Goal: Transaction & Acquisition: Obtain resource

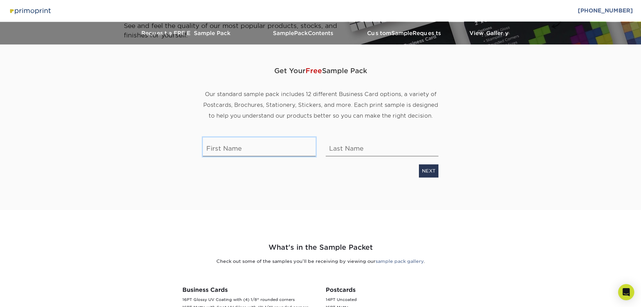
click at [272, 148] on input "text" at bounding box center [259, 146] width 113 height 19
type input "[PERSON_NAME]"
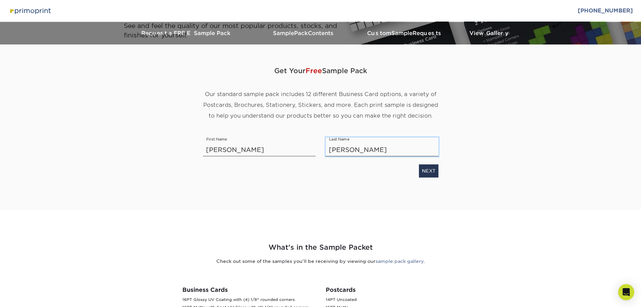
type input "[PERSON_NAME]"
click at [429, 172] on link "NEXT" at bounding box center [429, 170] width 20 height 13
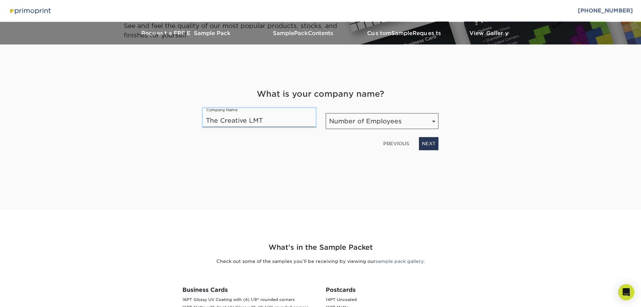
type input "The Creative LMT"
click at [364, 122] on select "Number of Employees Self-employed 1-10 employees 11-50 employees 51-200 employe…" at bounding box center [382, 121] width 113 height 16
select select "Self-employed"
click at [326, 113] on select "Number of Employees Self-employed 1-10 employees 11-50 employees 51-200 employe…" at bounding box center [382, 121] width 113 height 16
click at [428, 145] on link "NEXT" at bounding box center [429, 143] width 20 height 13
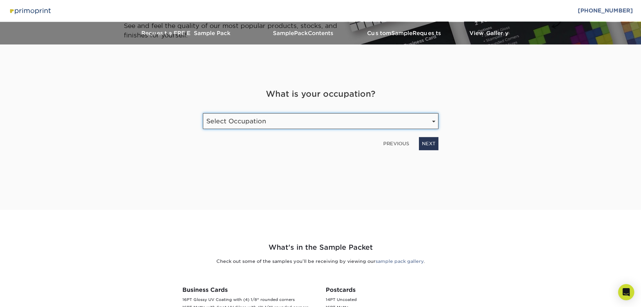
click at [354, 121] on select "Select Occupation Agency Automotive Blogger Cleaning Services Construction Educ…" at bounding box center [321, 121] width 236 height 16
select select "Retail"
click at [203, 113] on select "Select Occupation Agency Automotive Blogger Cleaning Services Construction Educ…" at bounding box center [321, 121] width 236 height 16
click at [431, 138] on link "NEXT" at bounding box center [429, 143] width 20 height 13
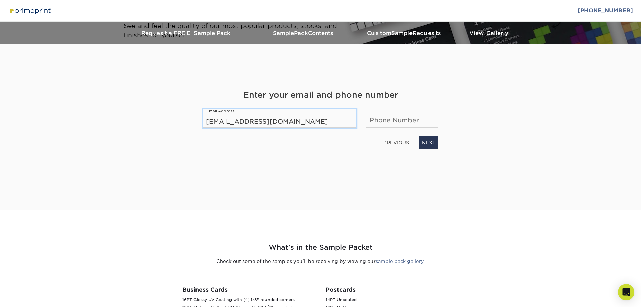
type input "[EMAIL_ADDRESS][DOMAIN_NAME]"
click at [432, 140] on link "NEXT" at bounding box center [429, 142] width 20 height 13
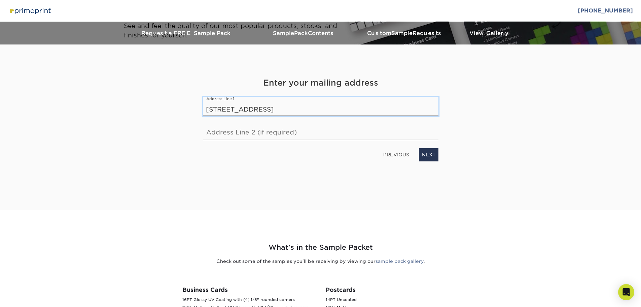
type input "[STREET_ADDRESS]"
type input "N"
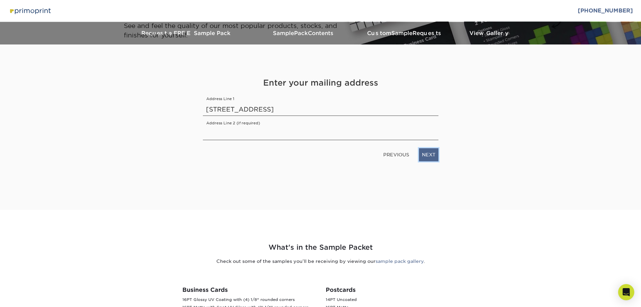
click at [429, 153] on link "NEXT" at bounding box center [429, 154] width 20 height 13
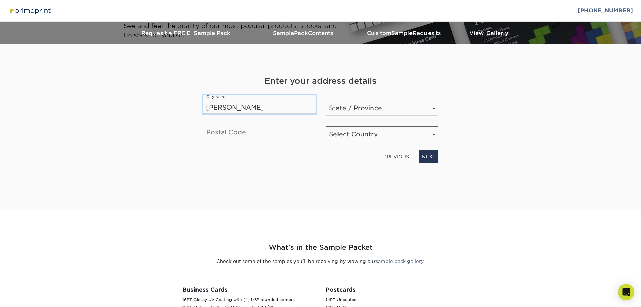
type input "[PERSON_NAME]"
select select "IA"
type input "50208"
click at [342, 135] on select "Select Country [GEOGRAPHIC_DATA] [GEOGRAPHIC_DATA]" at bounding box center [382, 134] width 113 height 16
select select "US"
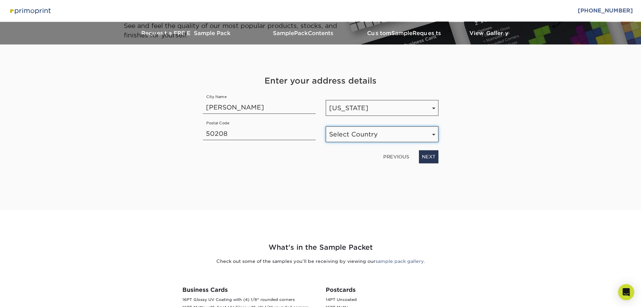
click at [326, 126] on select "Select Country [GEOGRAPHIC_DATA] [GEOGRAPHIC_DATA]" at bounding box center [382, 134] width 113 height 16
click at [431, 159] on link "NEXT" at bounding box center [429, 156] width 20 height 13
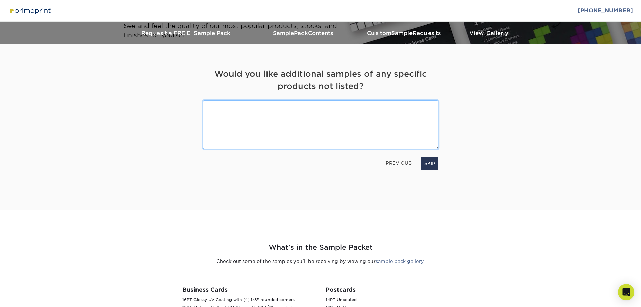
click at [358, 109] on textarea at bounding box center [321, 124] width 236 height 48
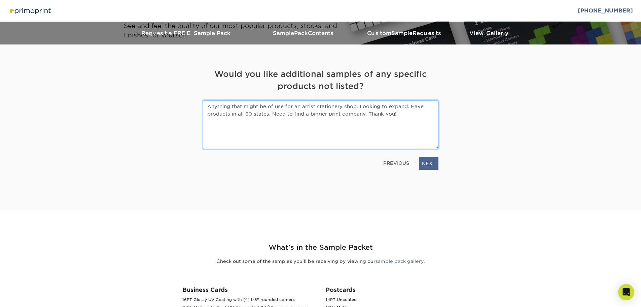
type textarea "Anything that might be of use for an artist stationery shop. Looking to expand.…"
click at [424, 161] on link "NEXT" at bounding box center [429, 163] width 20 height 13
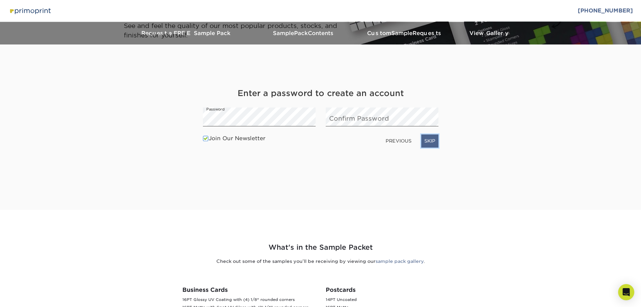
click at [434, 144] on link "SKIP" at bounding box center [430, 140] width 17 height 13
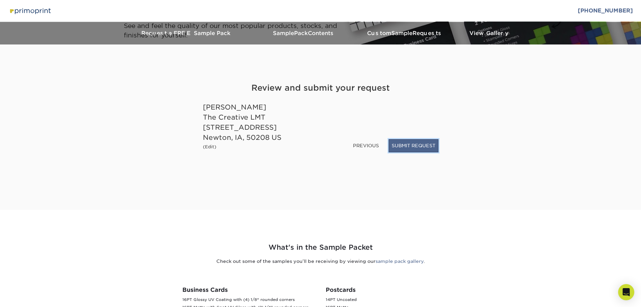
click at [401, 145] on button "SUBMIT REQUEST" at bounding box center [414, 145] width 50 height 13
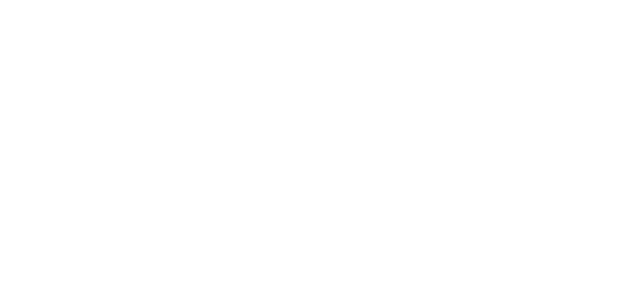
select select "Self-employed"
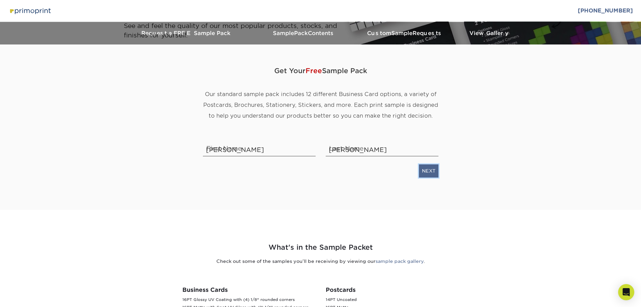
click at [427, 171] on link "NEXT" at bounding box center [429, 170] width 20 height 13
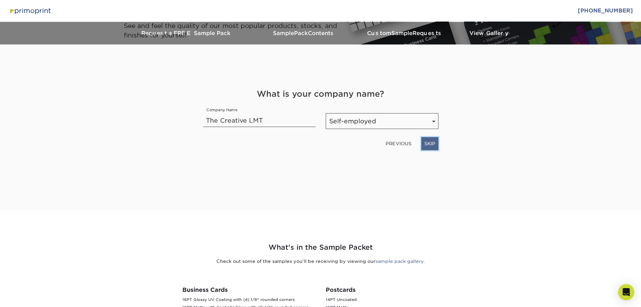
click at [430, 145] on link "SKIP" at bounding box center [430, 143] width 17 height 13
click at [430, 145] on link "NEXT" at bounding box center [429, 143] width 20 height 13
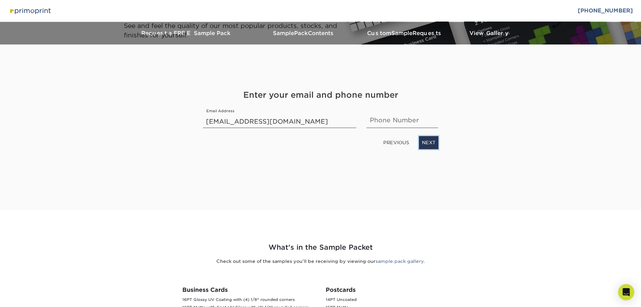
click at [430, 145] on link "NEXT" at bounding box center [429, 142] width 20 height 13
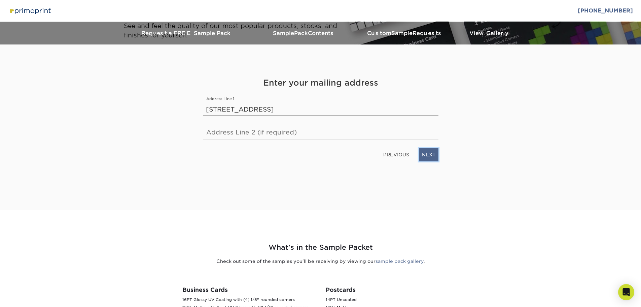
click at [429, 156] on link "NEXT" at bounding box center [429, 154] width 20 height 13
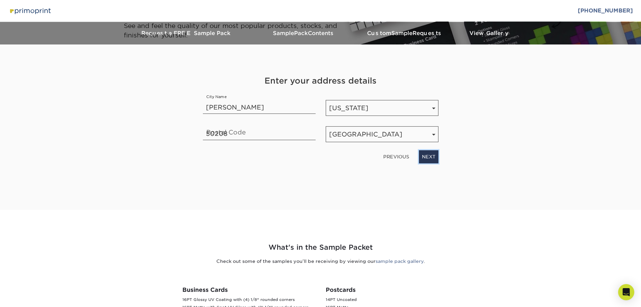
click at [429, 156] on link "NEXT" at bounding box center [429, 156] width 20 height 13
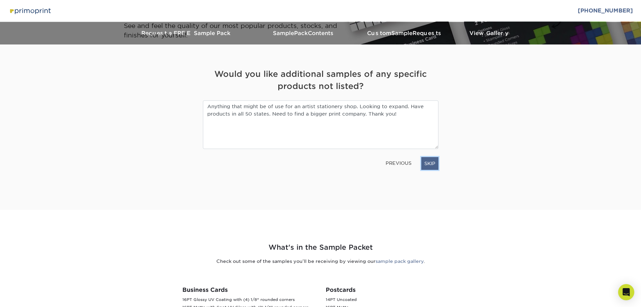
click at [432, 160] on link "SKIP" at bounding box center [430, 163] width 17 height 13
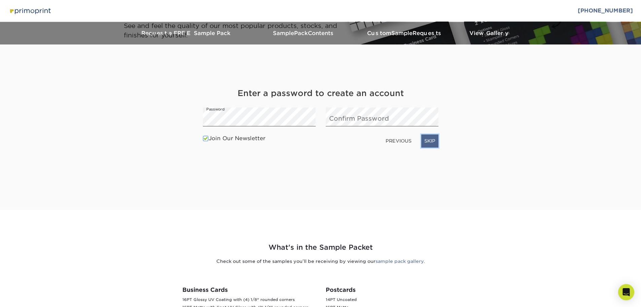
click at [427, 145] on link "SKIP" at bounding box center [430, 140] width 17 height 13
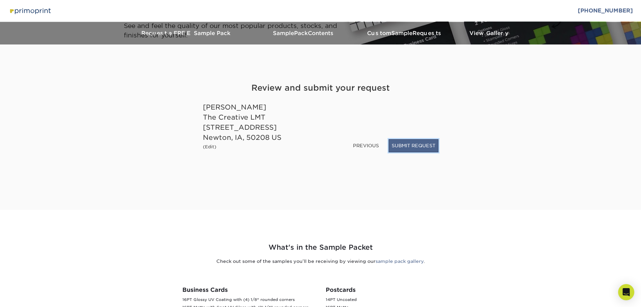
click at [417, 147] on button "SUBMIT REQUEST" at bounding box center [414, 145] width 50 height 13
